Goal: Find specific page/section: Find specific page/section

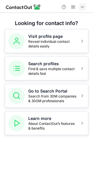
click at [81, 7] on span at bounding box center [82, 7] width 5 height 5
